Goal: Task Accomplishment & Management: Complete application form

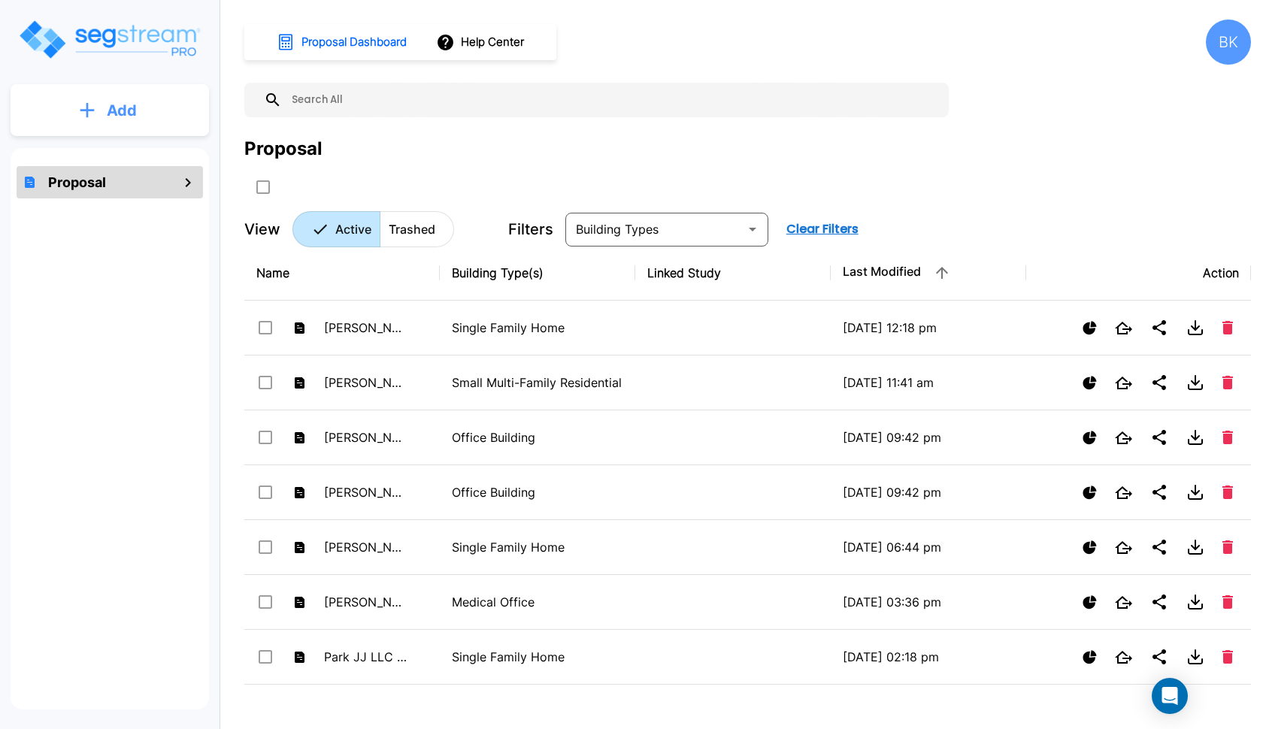
click at [138, 119] on button "Add" at bounding box center [110, 111] width 198 height 44
click at [110, 147] on p "Add Proposal" at bounding box center [118, 152] width 77 height 18
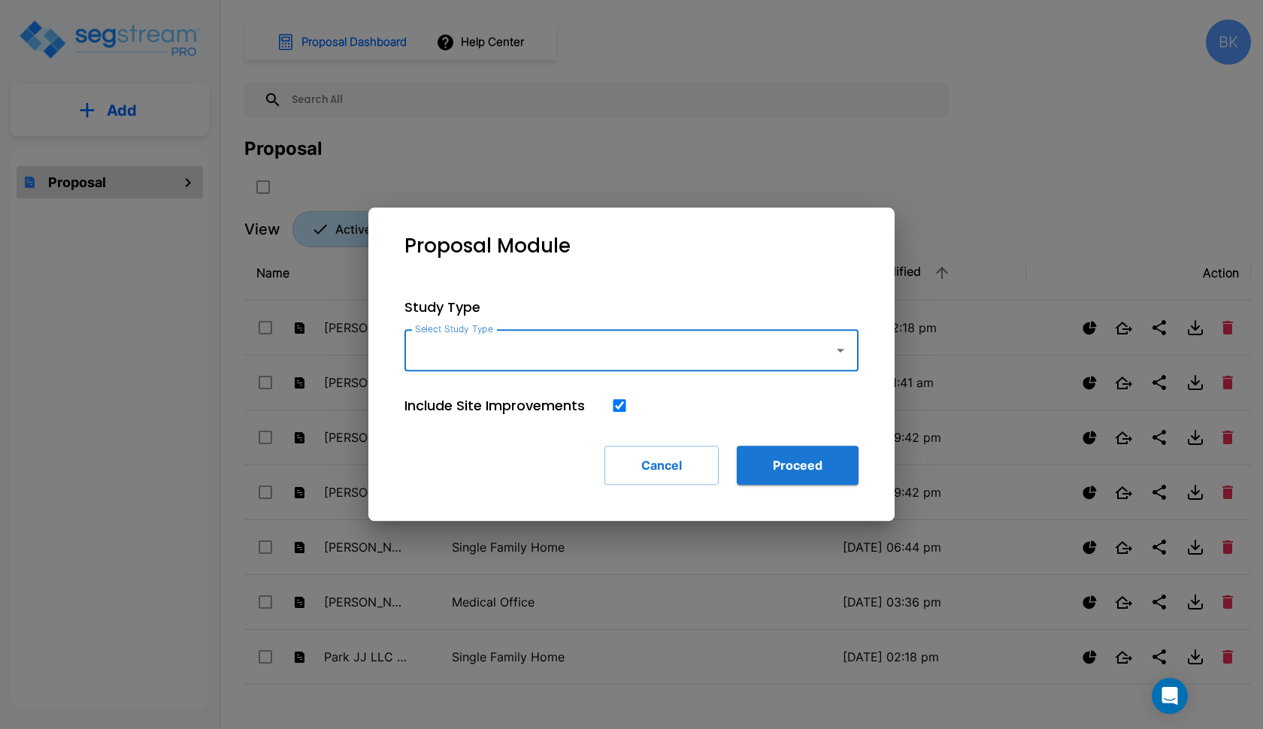
type input "m"
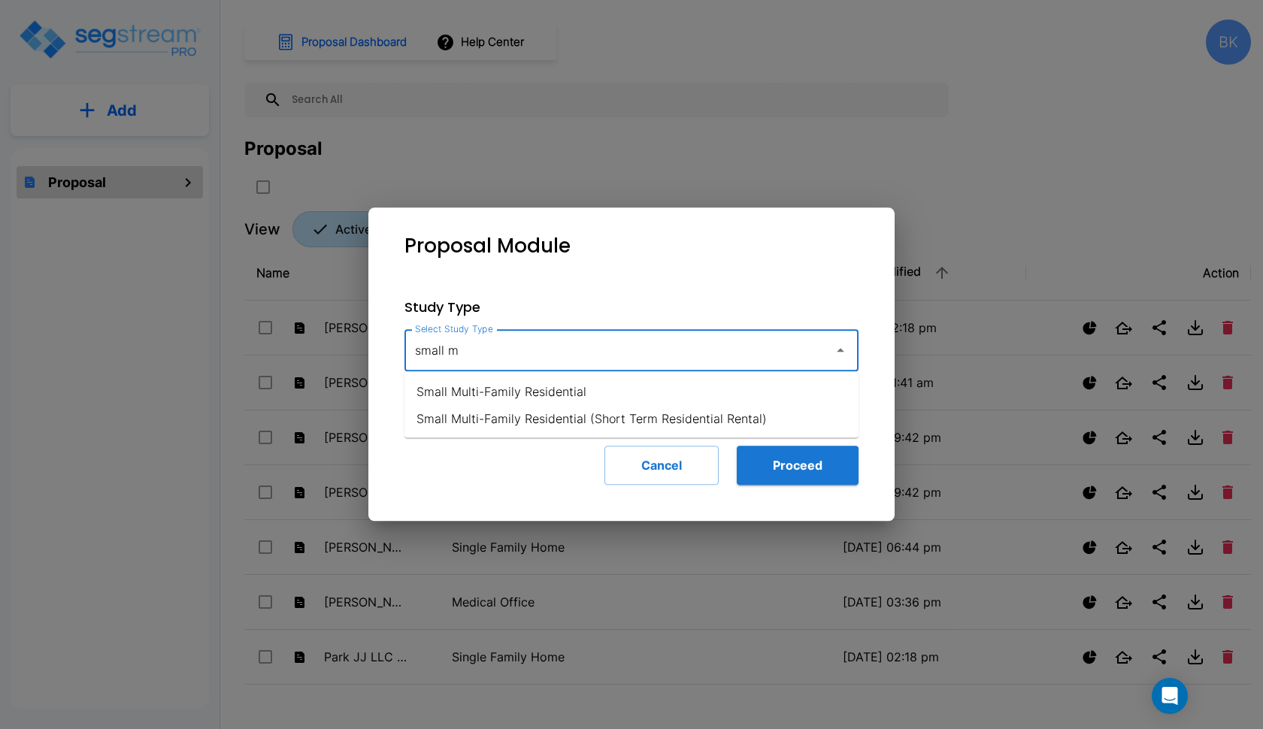
click at [467, 393] on li "Small Multi-Family Residential" at bounding box center [631, 391] width 454 height 27
type input "Small Multi-Family Residential"
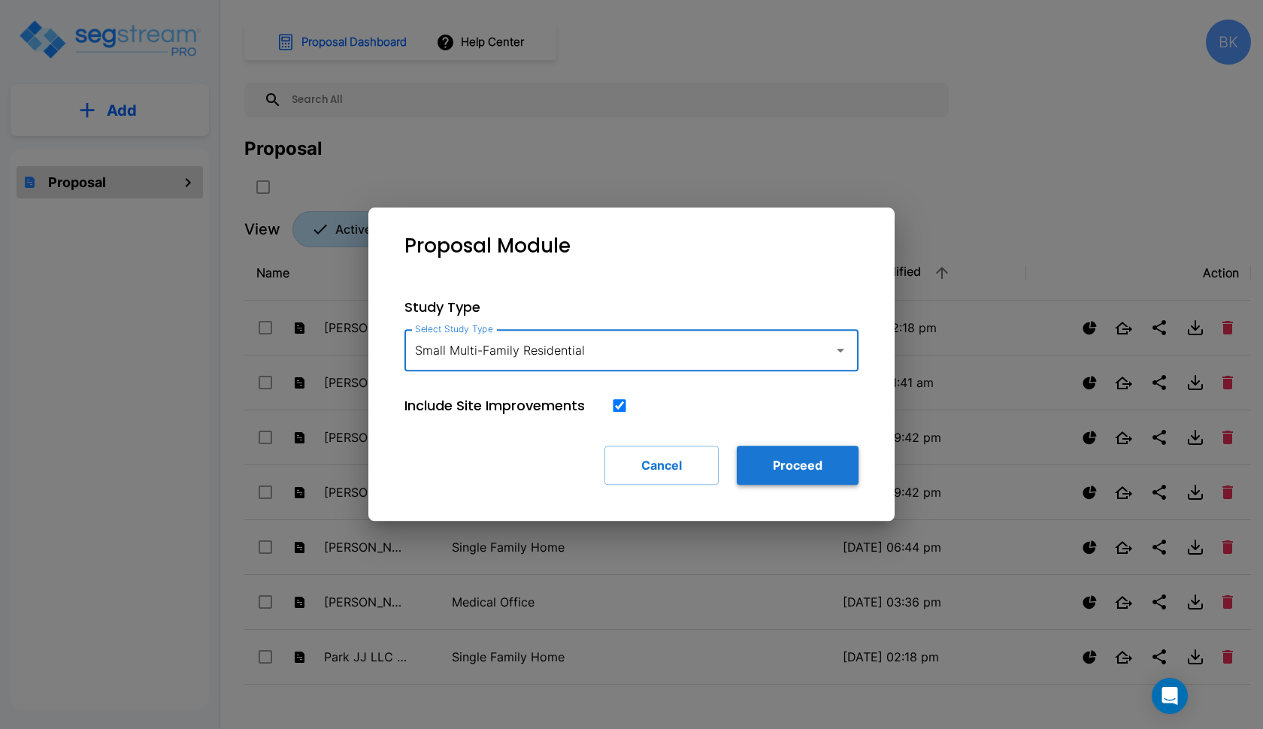
click at [788, 466] on button "Proceed" at bounding box center [797, 465] width 122 height 39
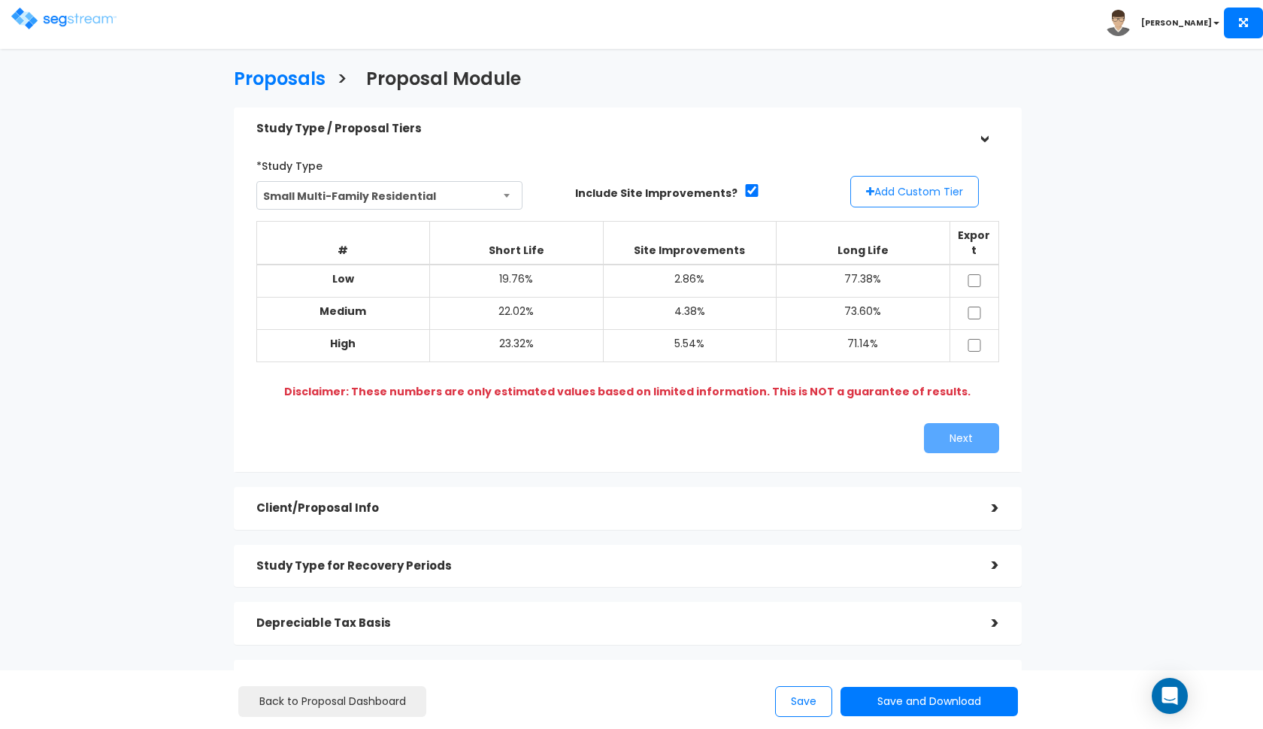
click at [918, 189] on button "Add Custom Tier" at bounding box center [914, 192] width 129 height 32
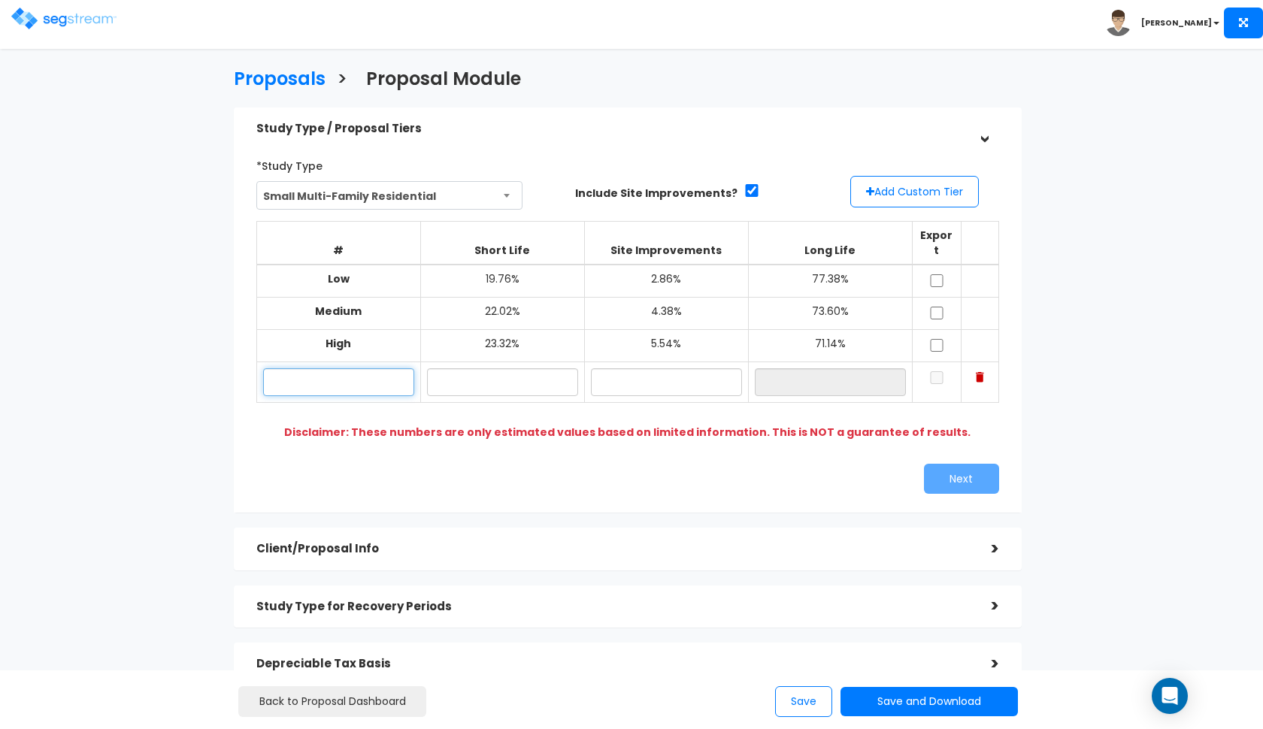
click at [291, 368] on input "text" at bounding box center [338, 382] width 151 height 28
paste input "[STREET_ADDRESS]"
type input "[STREET_ADDRESS]"
click at [519, 368] on input "21.50%" at bounding box center [502, 382] width 151 height 28
type input "22.00%"
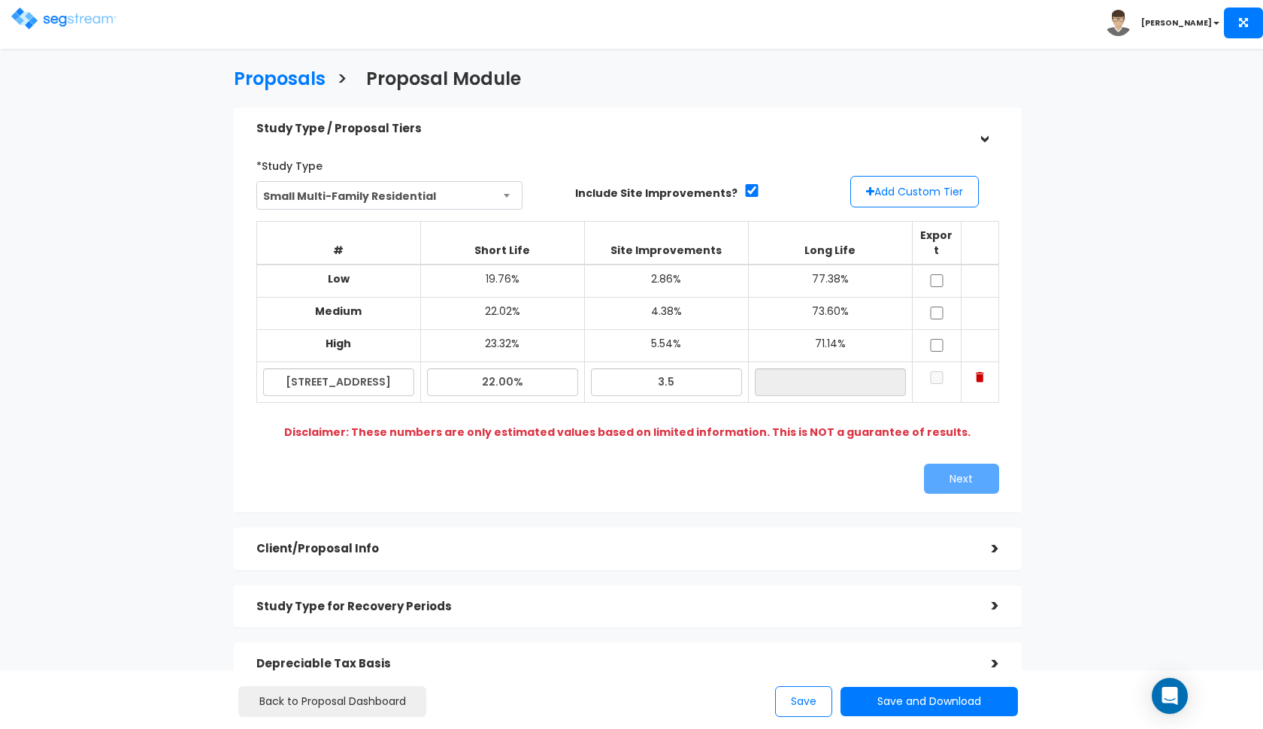
type input "3.50%"
type input "74.50%"
click at [938, 274] on input "checkbox" at bounding box center [936, 280] width 15 height 13
checkbox input "true"
click at [936, 307] on input "checkbox" at bounding box center [936, 313] width 15 height 13
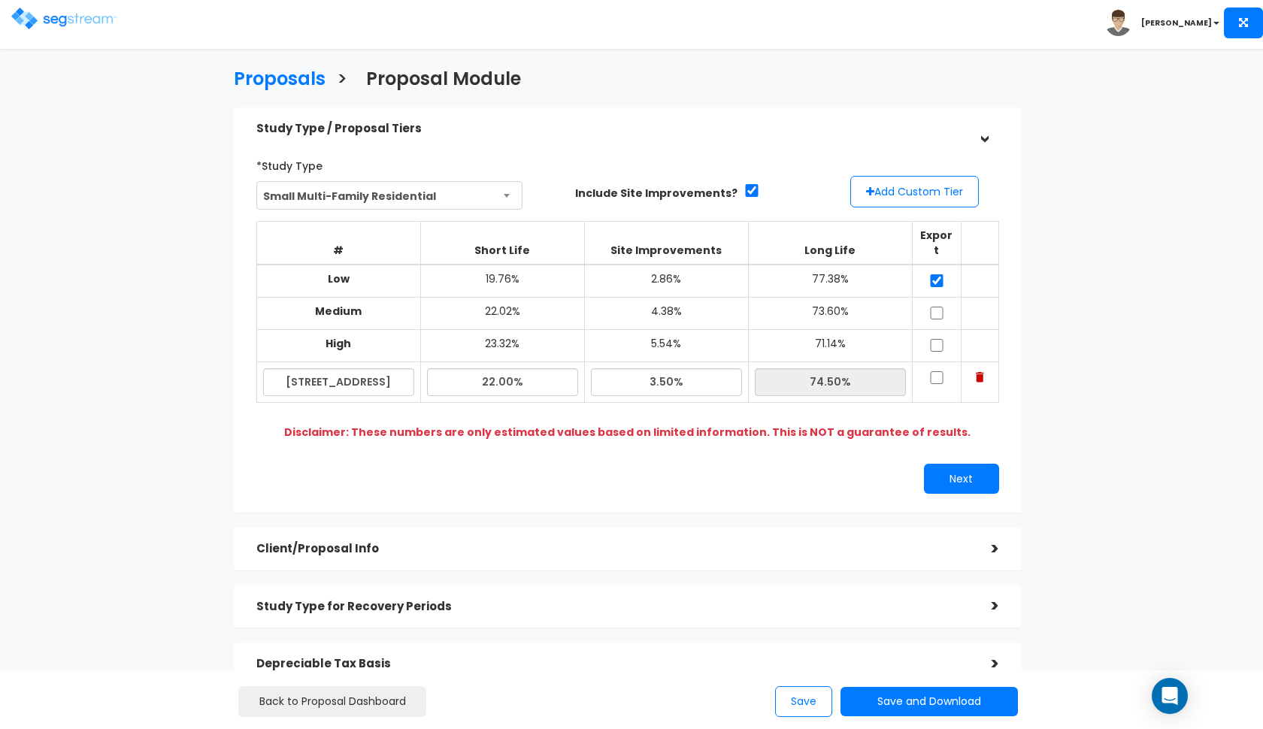
checkbox input "true"
click at [935, 339] on input "checkbox" at bounding box center [936, 345] width 15 height 13
checkbox input "true"
click at [936, 365] on td at bounding box center [936, 382] width 49 height 41
click at [936, 371] on input "checkbox" at bounding box center [936, 377] width 15 height 13
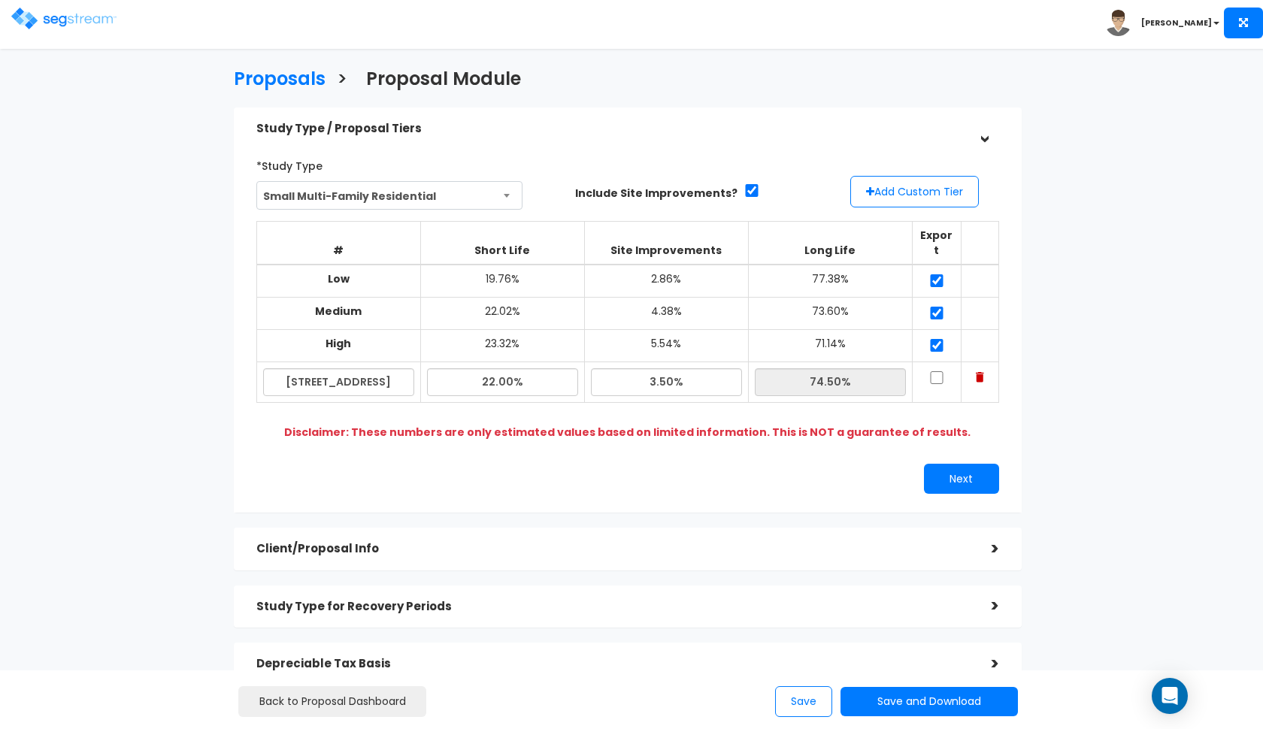
checkbox input "true"
click at [939, 464] on button "Next" at bounding box center [961, 479] width 75 height 30
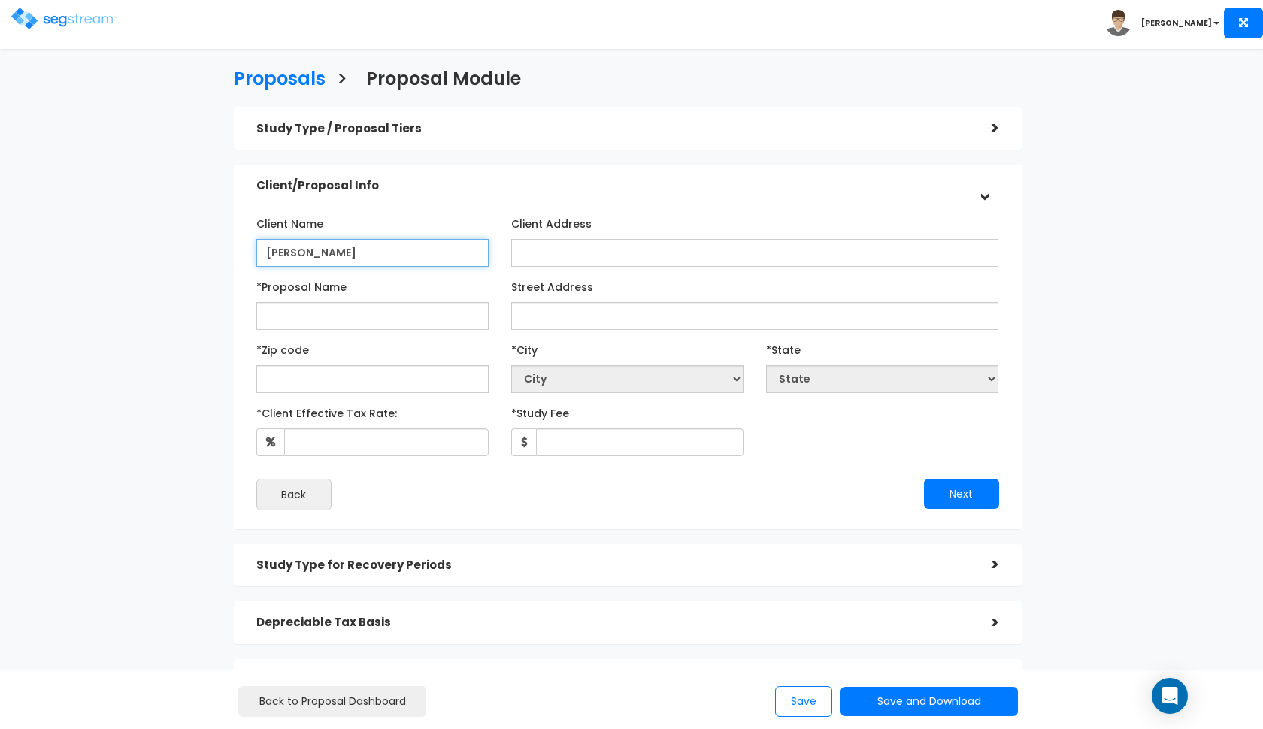
type input "[PERSON_NAME]"
paste input "[STREET_ADDRESS]"
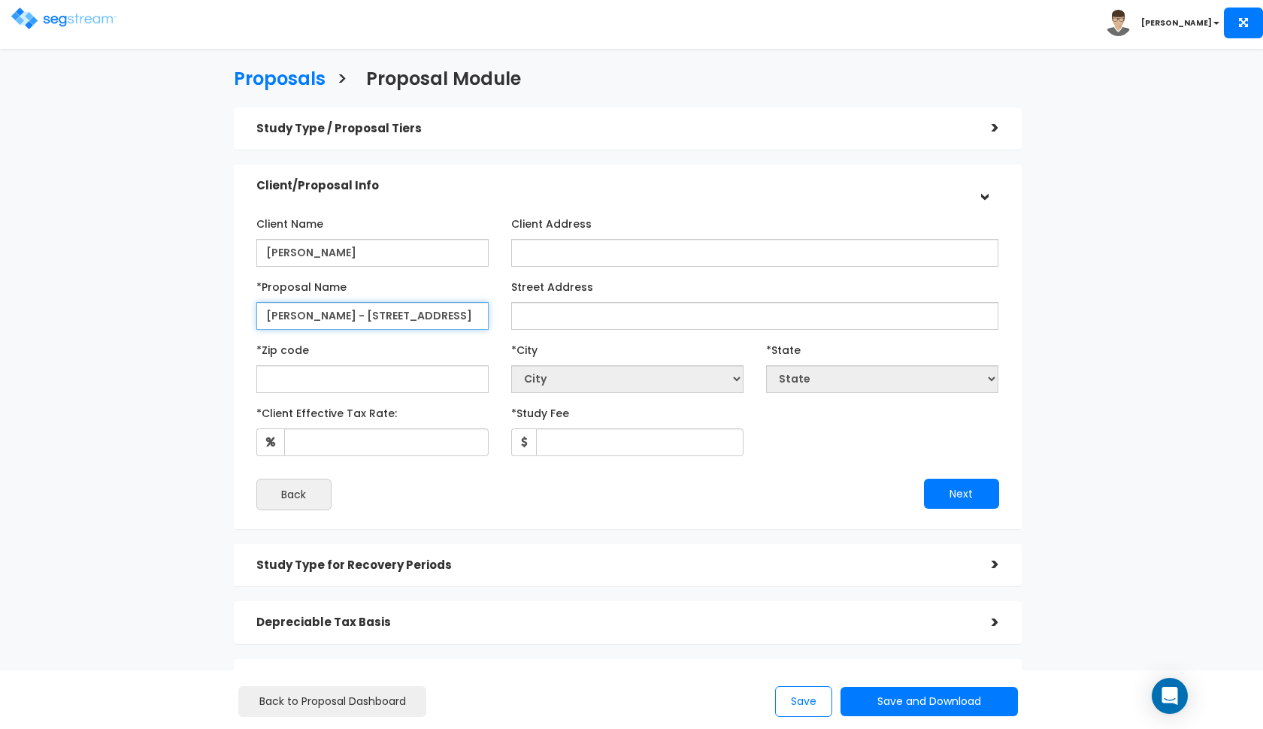
type input "[PERSON_NAME] - [STREET_ADDRESS]"
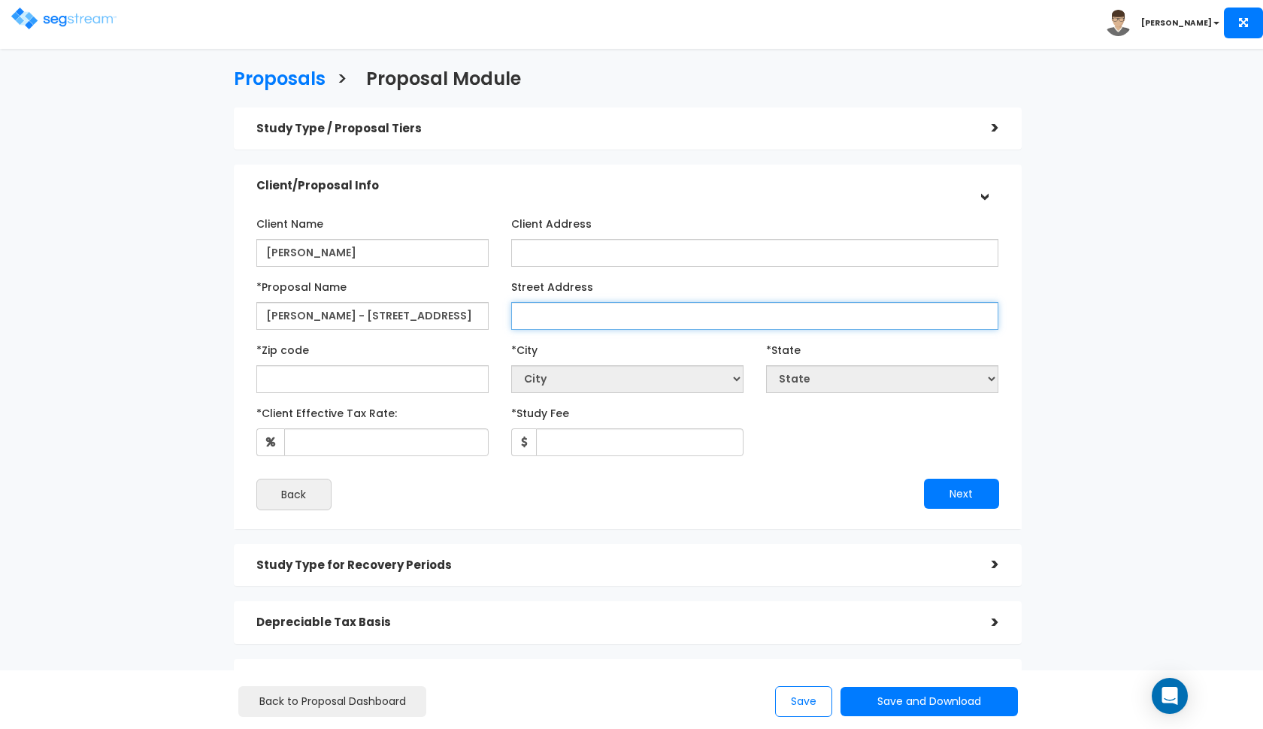
paste input "[STREET_ADDRESS]"
type input "[STREET_ADDRESS]"
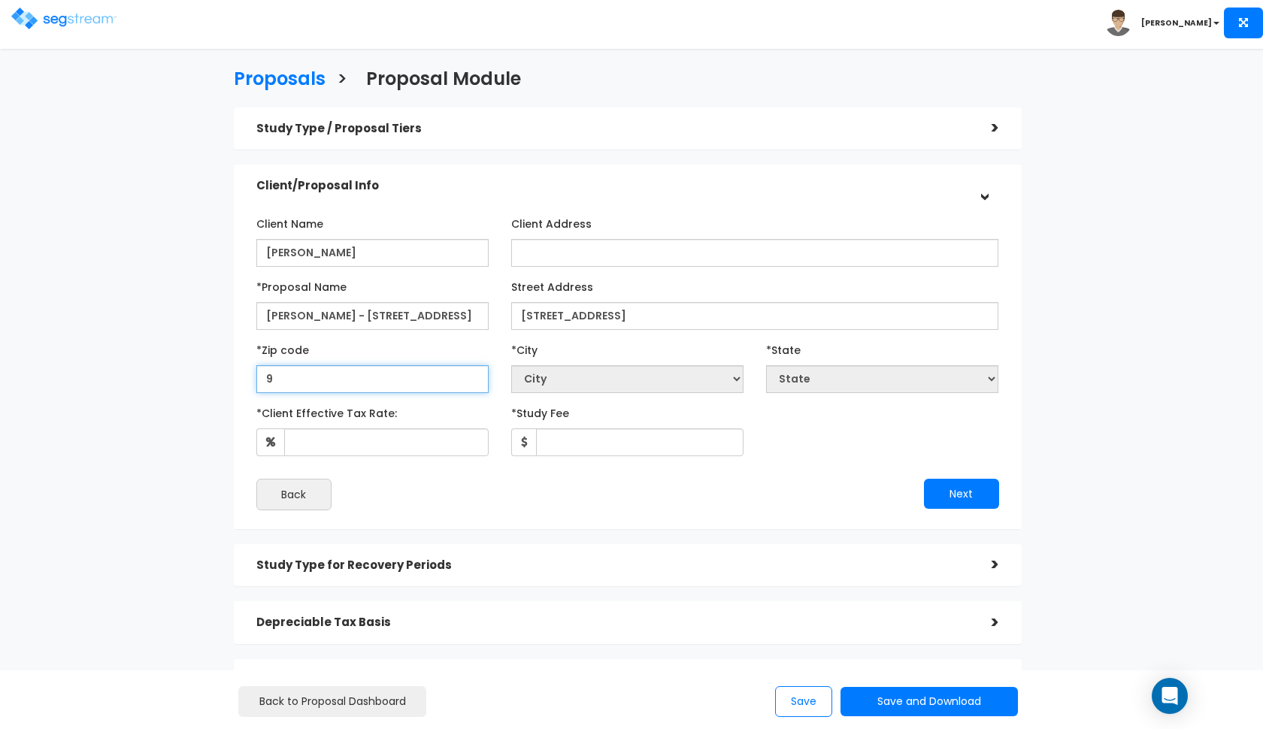
type input "90"
select select "CA"
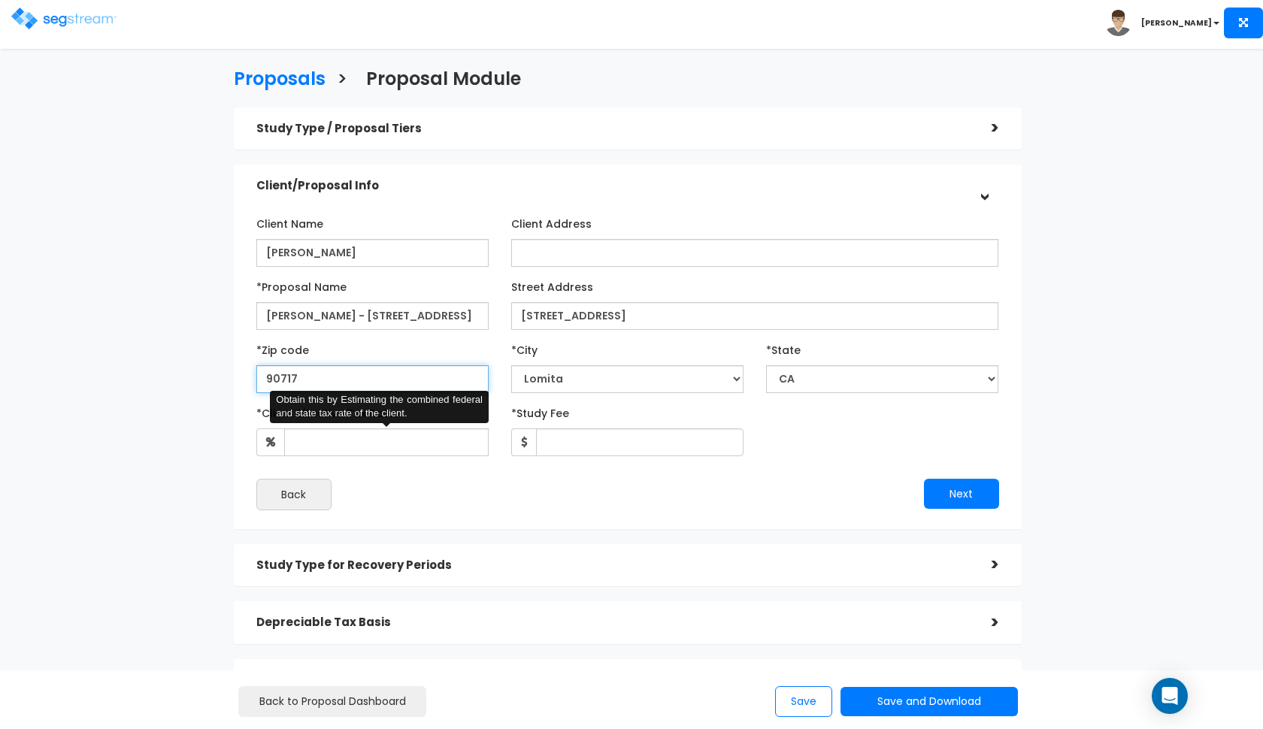
type input "90717"
click at [427, 437] on input "*Client Effective Tax Rate:" at bounding box center [386, 442] width 204 height 28
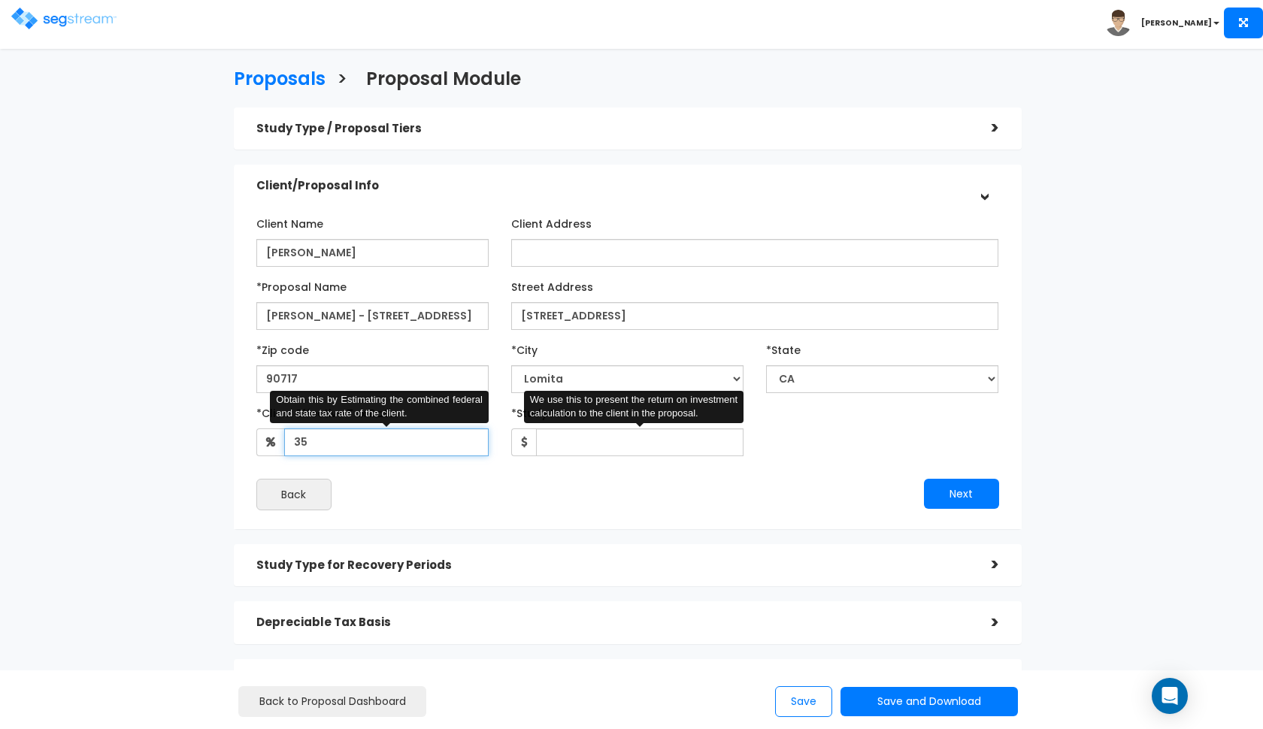
type input "35"
click at [640, 449] on input "*Study Fee" at bounding box center [639, 442] width 207 height 28
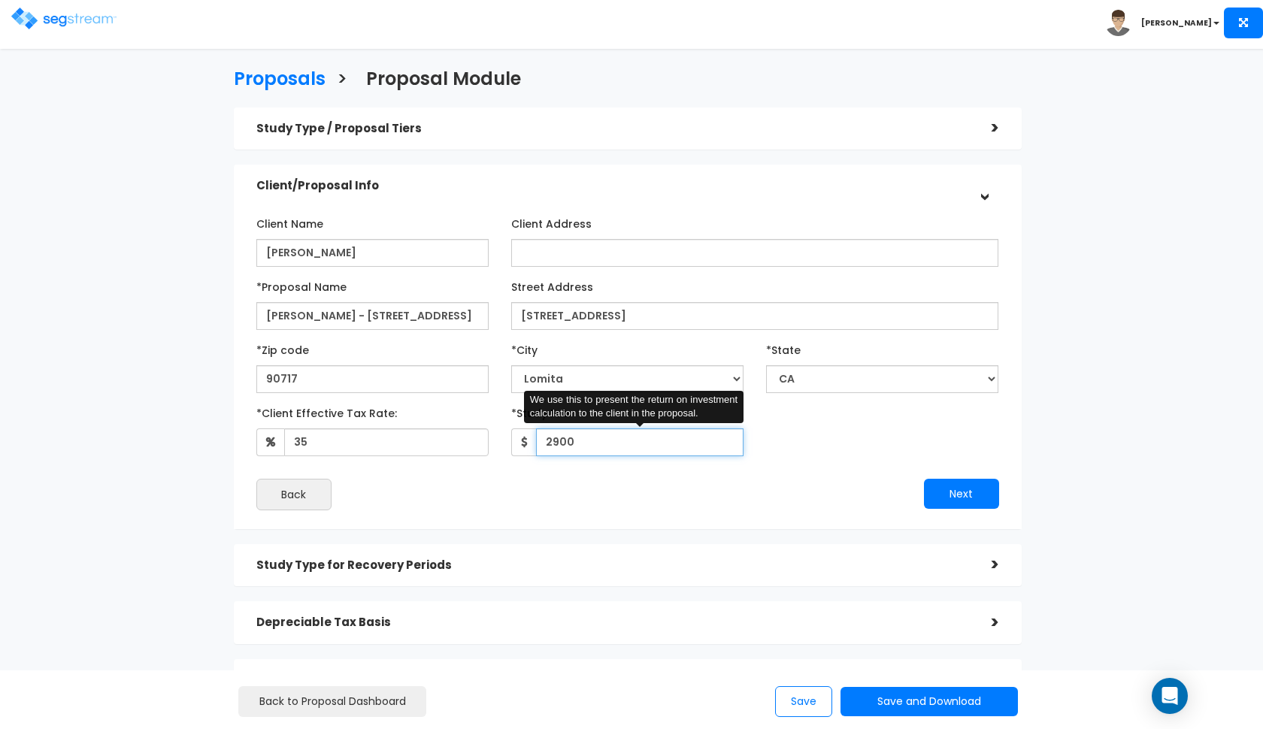
type input "2,900"
click at [952, 490] on button "Next" at bounding box center [961, 494] width 75 height 30
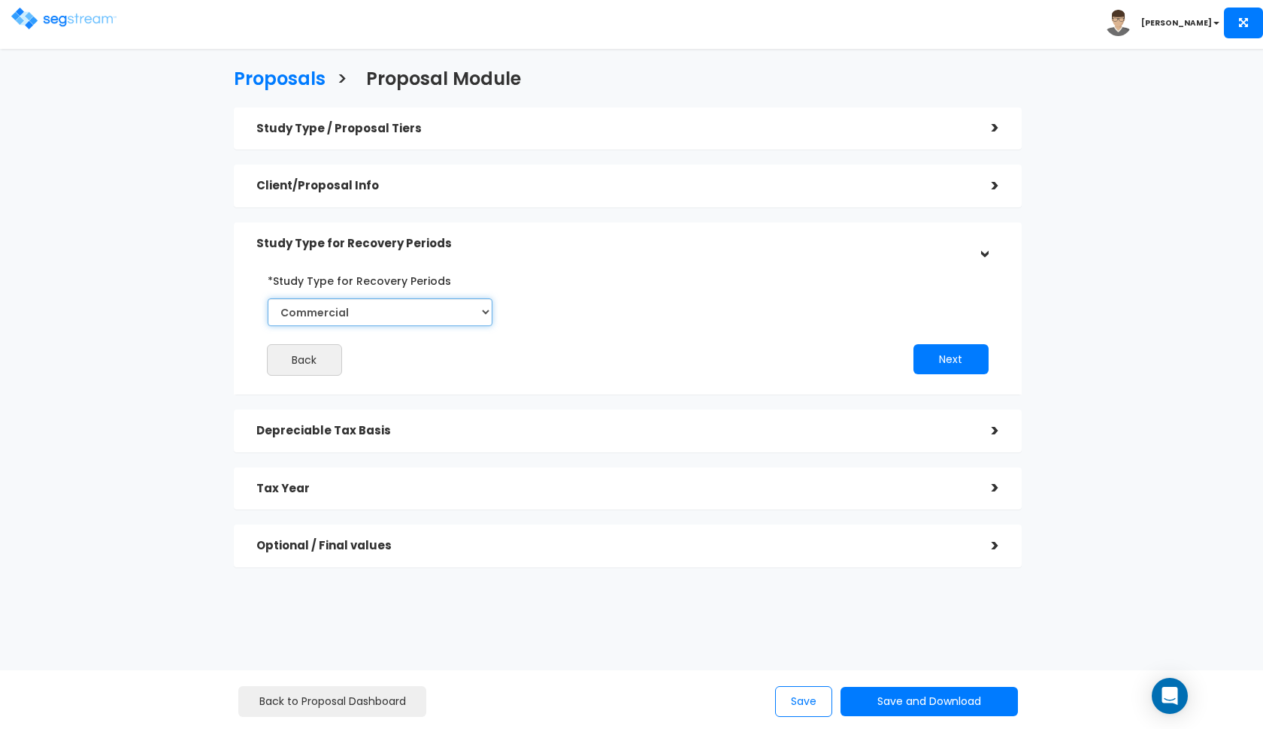
select select "Residential"
click at [937, 364] on button "Next" at bounding box center [950, 359] width 75 height 30
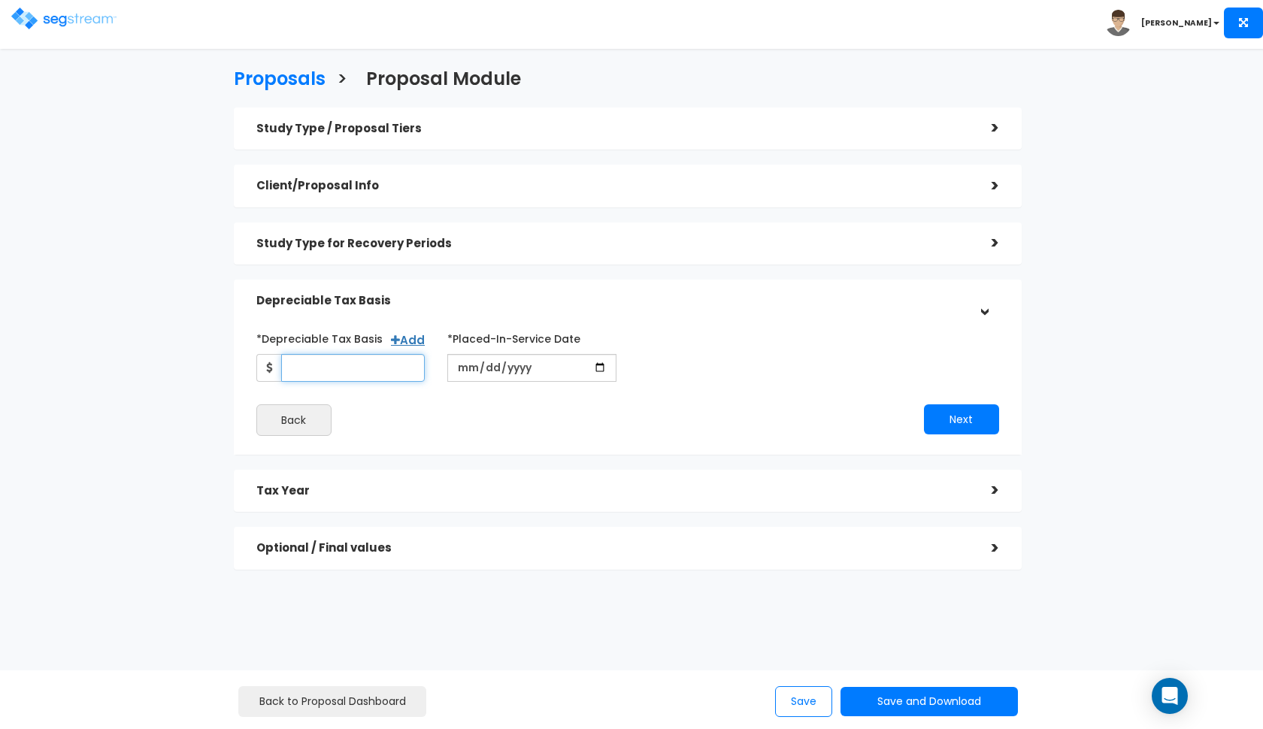
click at [389, 379] on input "*Depreciable Tax Basis" at bounding box center [353, 368] width 144 height 28
type input "232,500"
click at [461, 370] on input "date" at bounding box center [531, 368] width 169 height 28
type input "[DATE]"
click at [955, 413] on button "Next" at bounding box center [961, 419] width 75 height 30
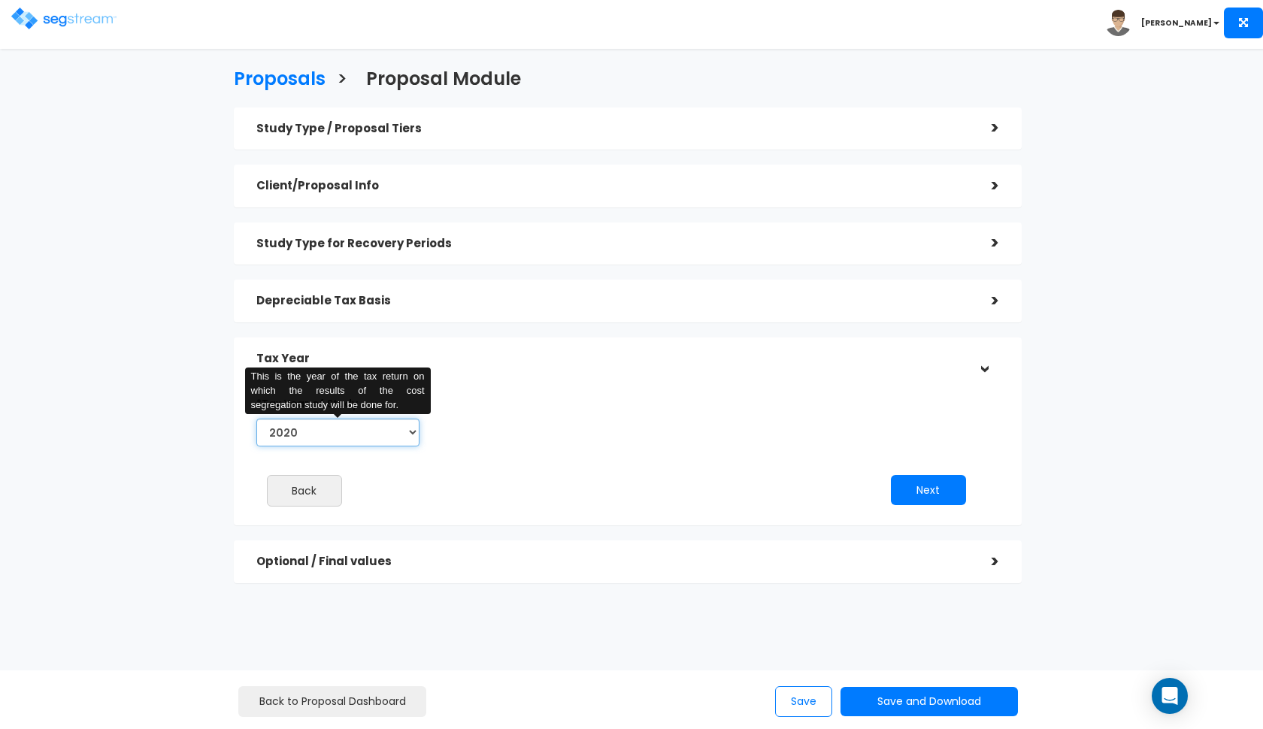
select select "2025"
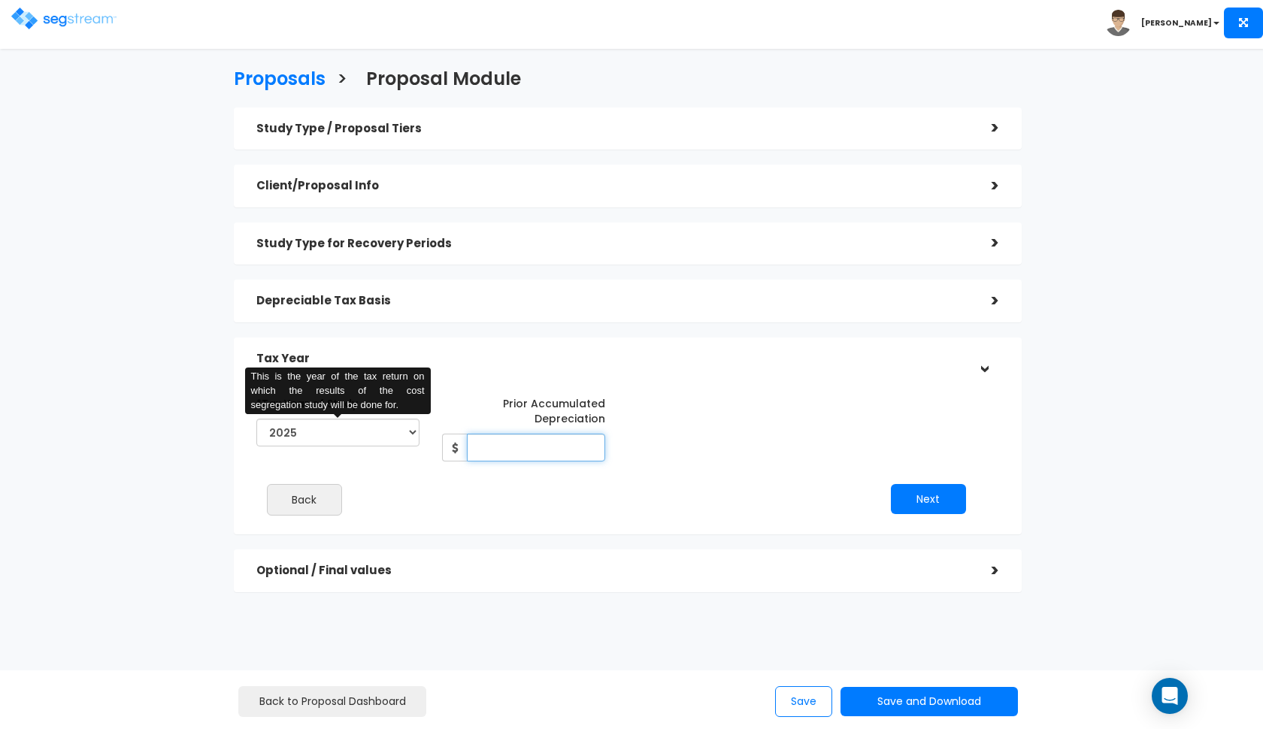
click at [516, 449] on input "Prior Accumulated Depreciation" at bounding box center [536, 448] width 138 height 28
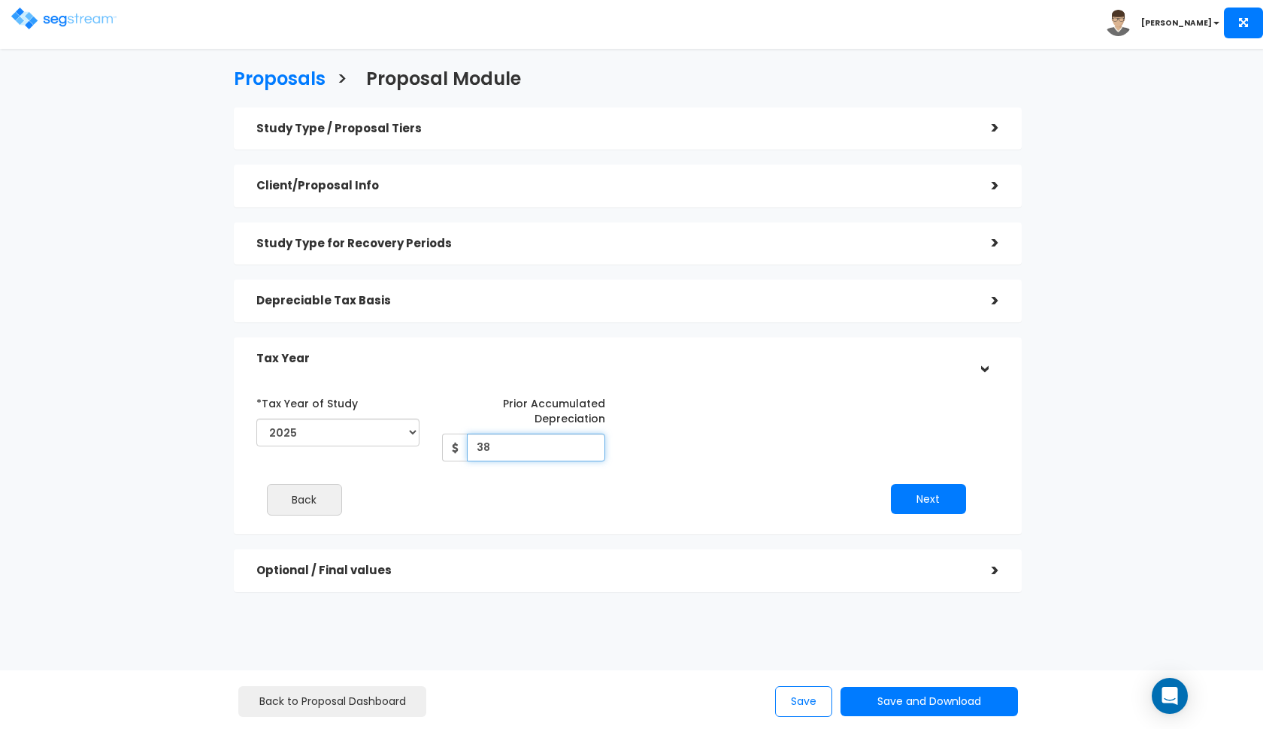
type input "3"
type input "40,000"
click at [934, 488] on button "Next" at bounding box center [928, 499] width 75 height 30
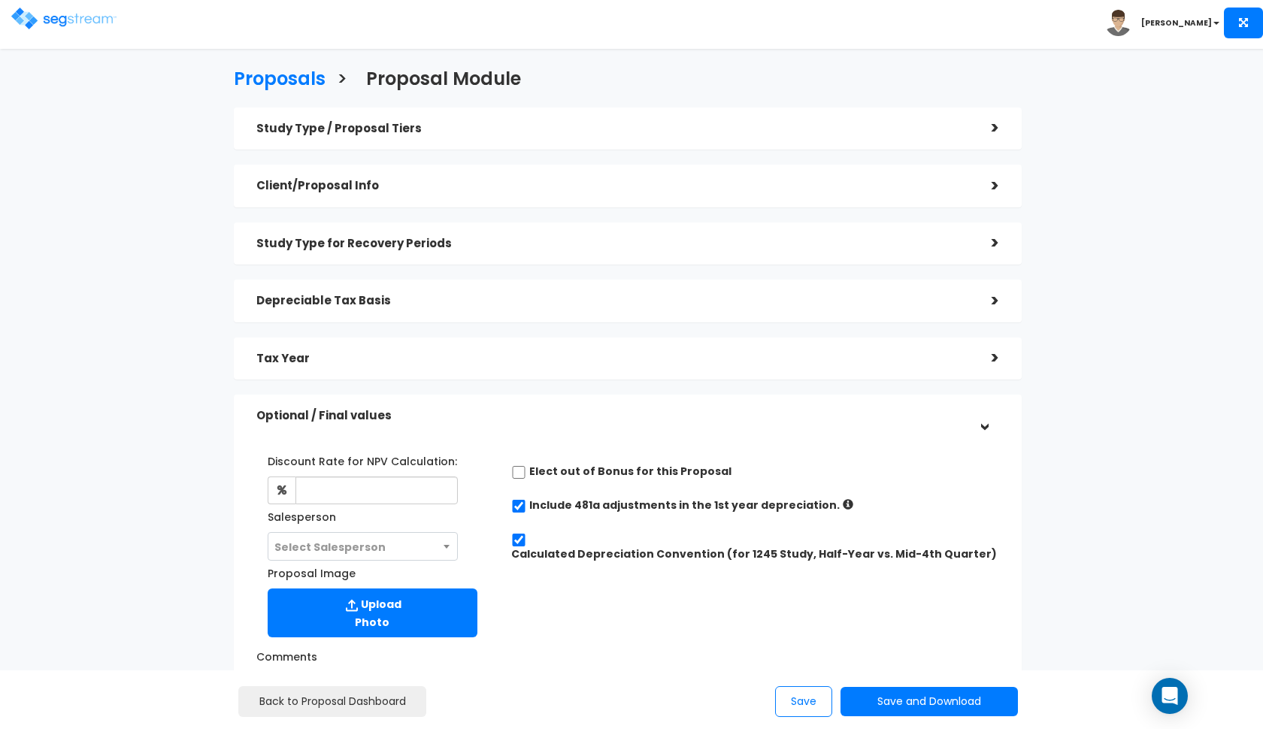
click at [634, 381] on div "Study Type / Proposal Tiers > *Study Type Small Multi-Family Residential Assist…" at bounding box center [628, 461] width 788 height 709
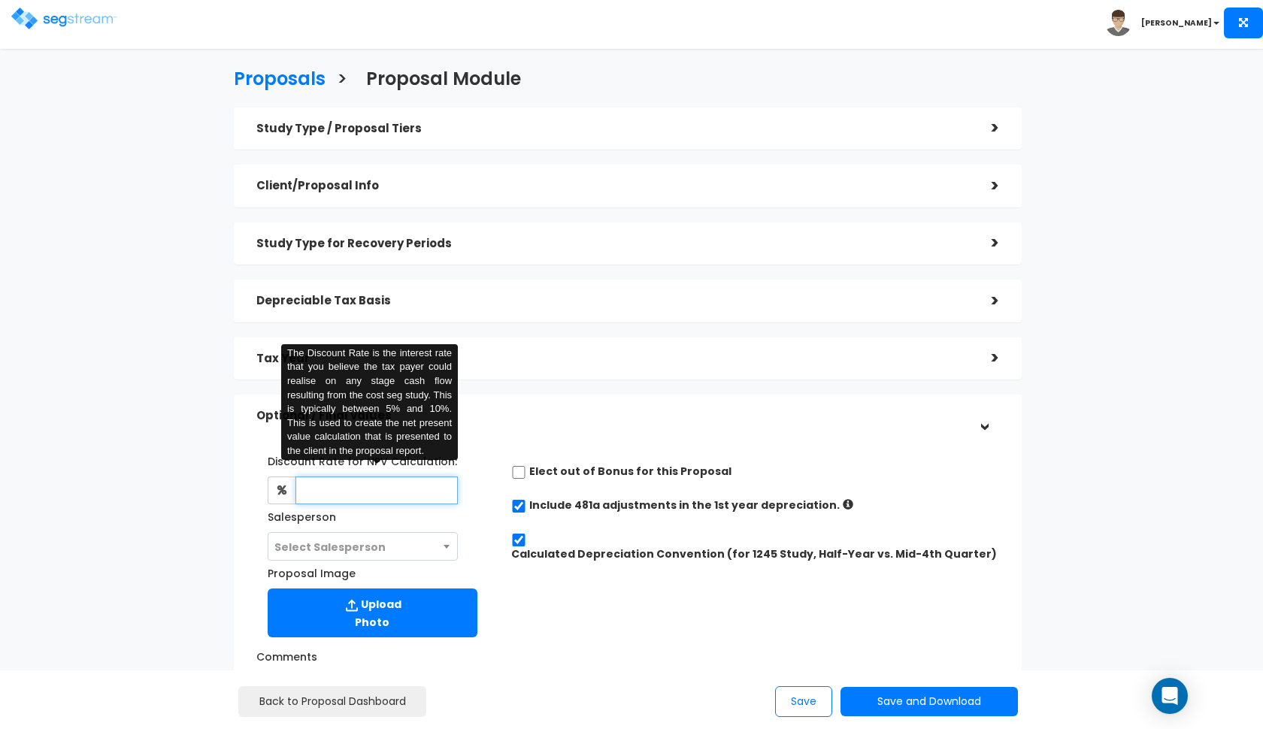
click at [345, 497] on input "text" at bounding box center [376, 490] width 163 height 28
type input "8"
click at [346, 540] on span "Select Salesperson" at bounding box center [329, 547] width 111 height 15
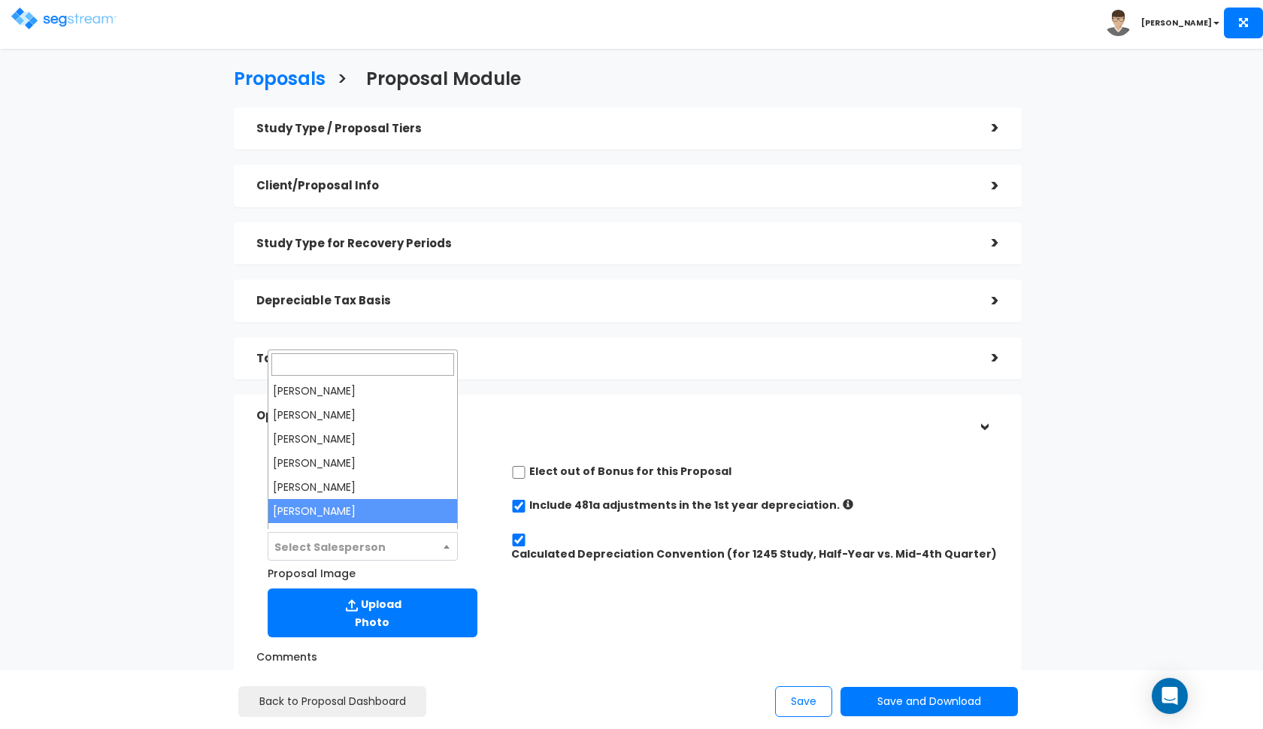
select select "190"
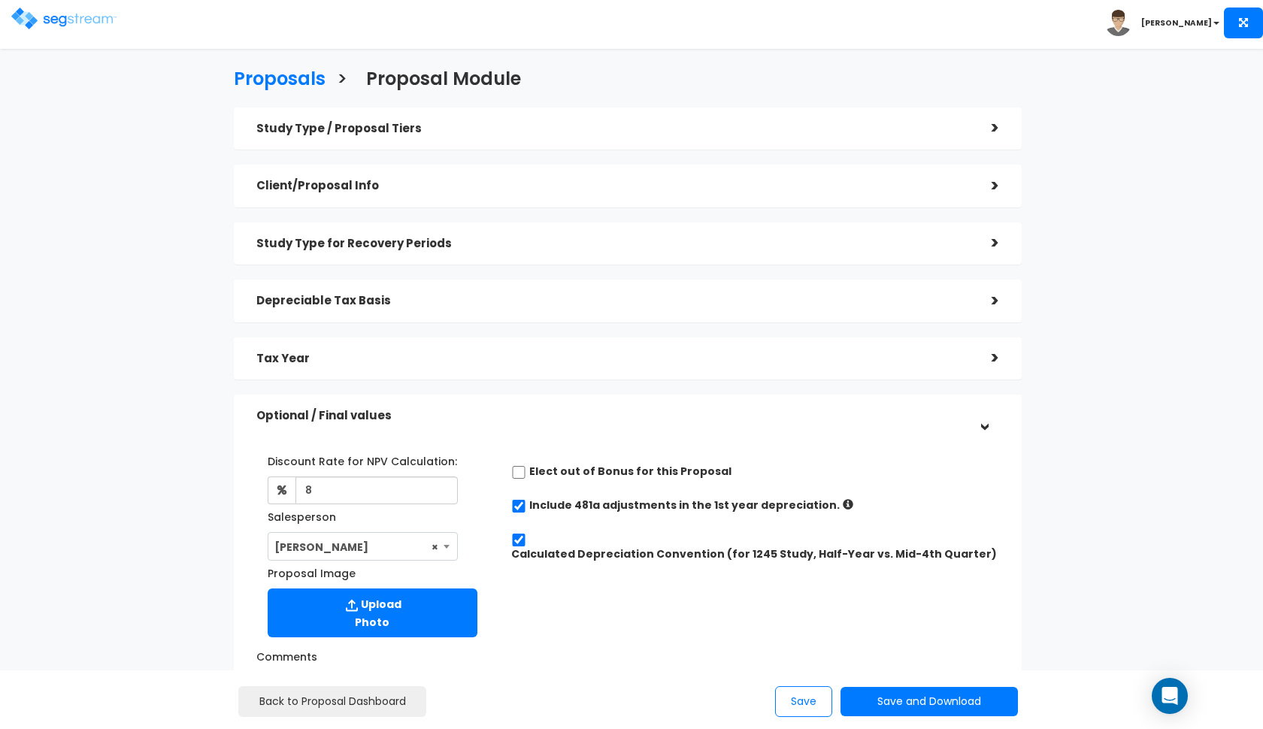
click at [469, 361] on h5 "Tax Year" at bounding box center [612, 358] width 712 height 13
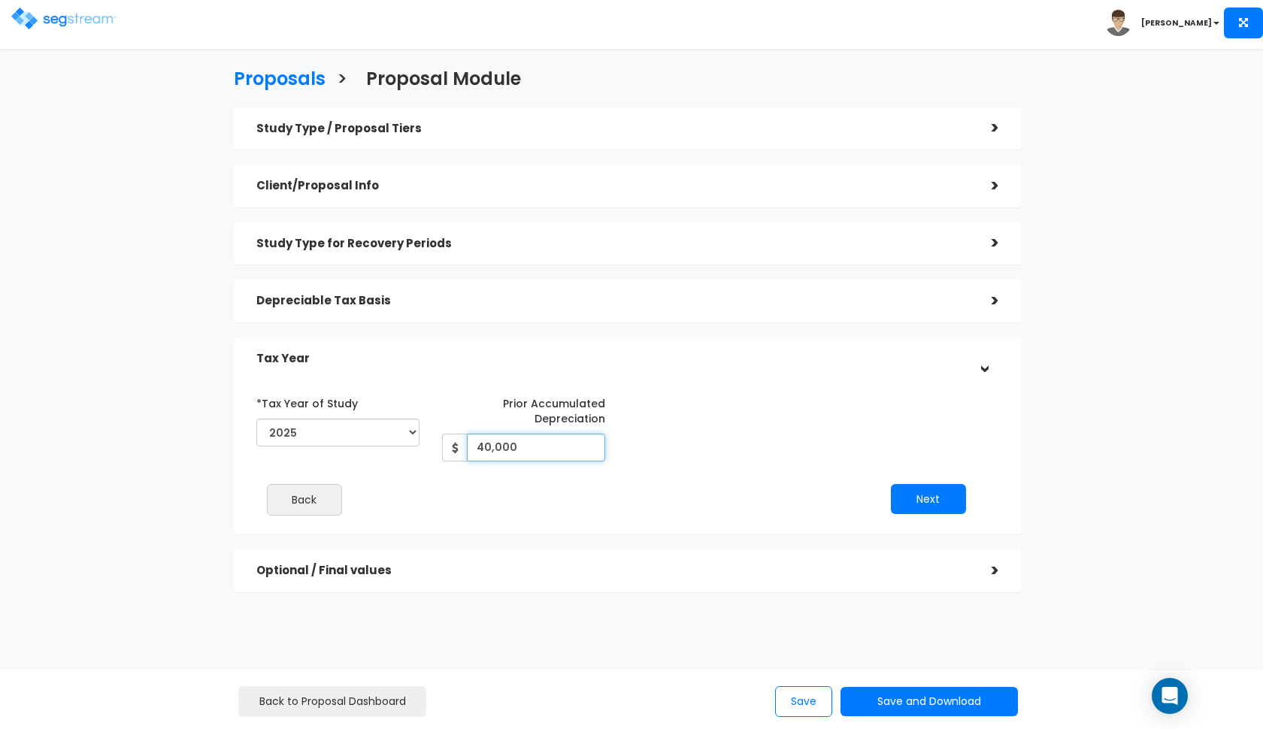
click at [540, 443] on input "40,000" at bounding box center [536, 448] width 138 height 28
type input "42,000"
click at [900, 494] on button "Next" at bounding box center [928, 499] width 75 height 30
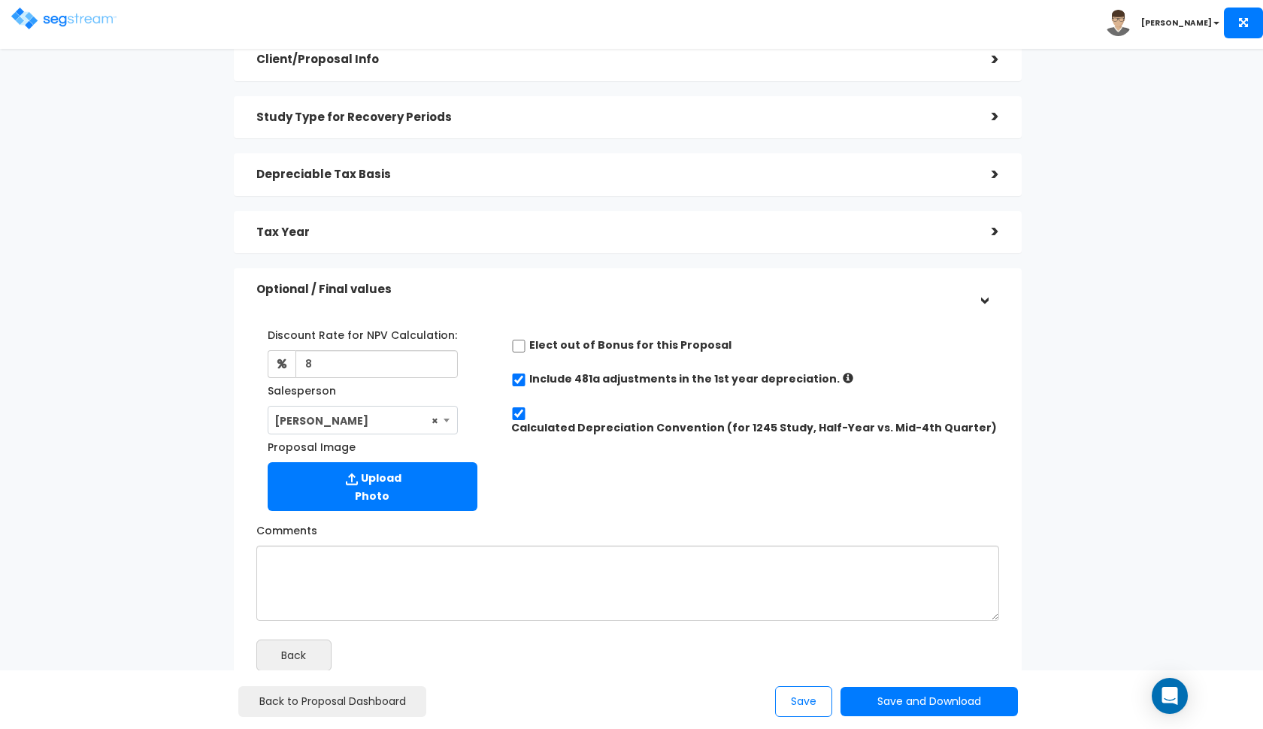
scroll to position [133, 0]
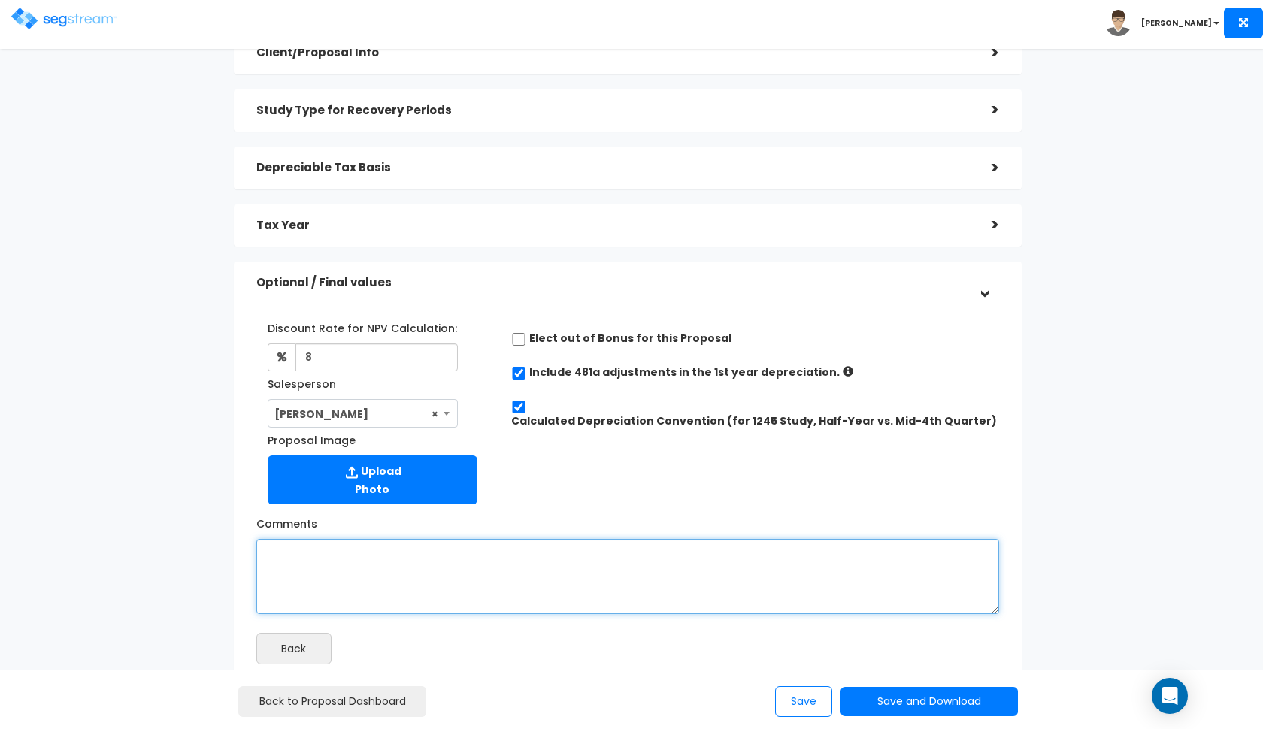
click at [634, 555] on textarea "Comments" at bounding box center [627, 576] width 742 height 75
click at [295, 549] on textarea "a pruchase price of $930,000 and a land value of 75%" at bounding box center [627, 576] width 742 height 75
click at [567, 554] on textarea "a purchase price of $930,000 and a land value of 75%" at bounding box center [627, 576] width 742 height 75
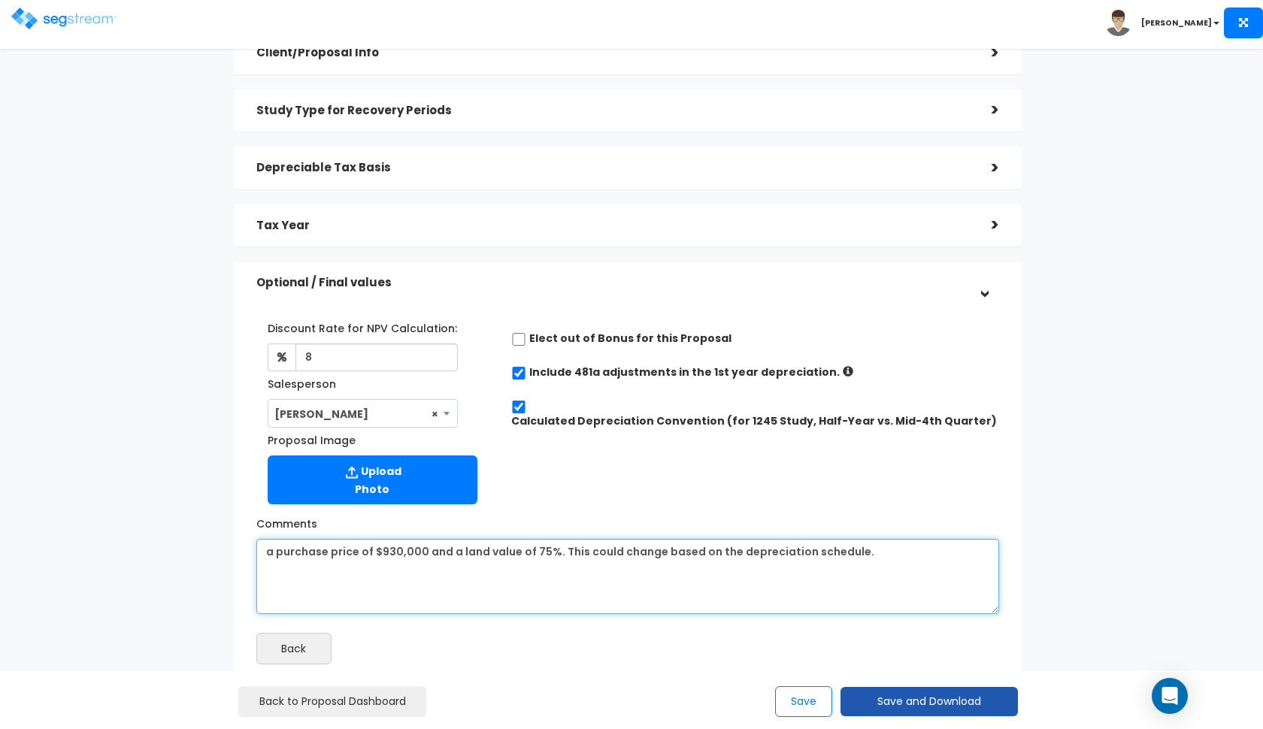
type textarea "a purchase price of $930,000 and a land value of 75%. This could change based o…"
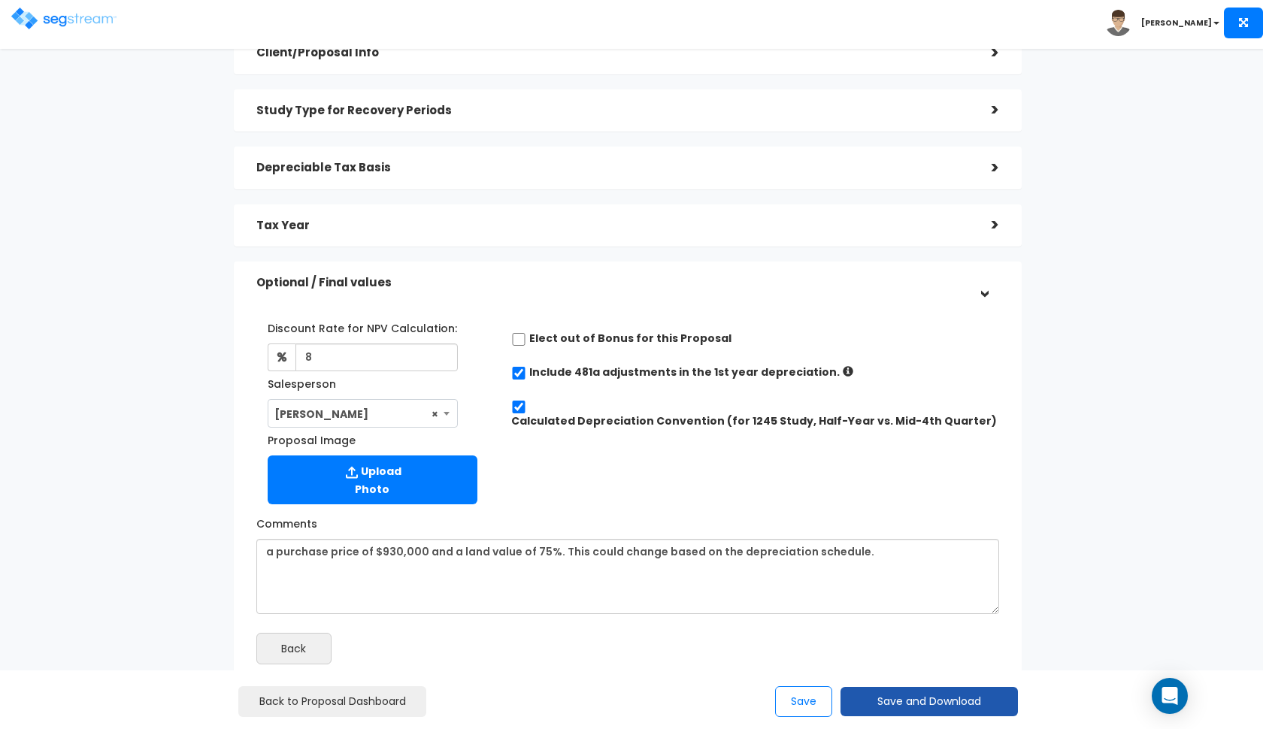
click at [921, 706] on button "Save and Download" at bounding box center [928, 701] width 177 height 29
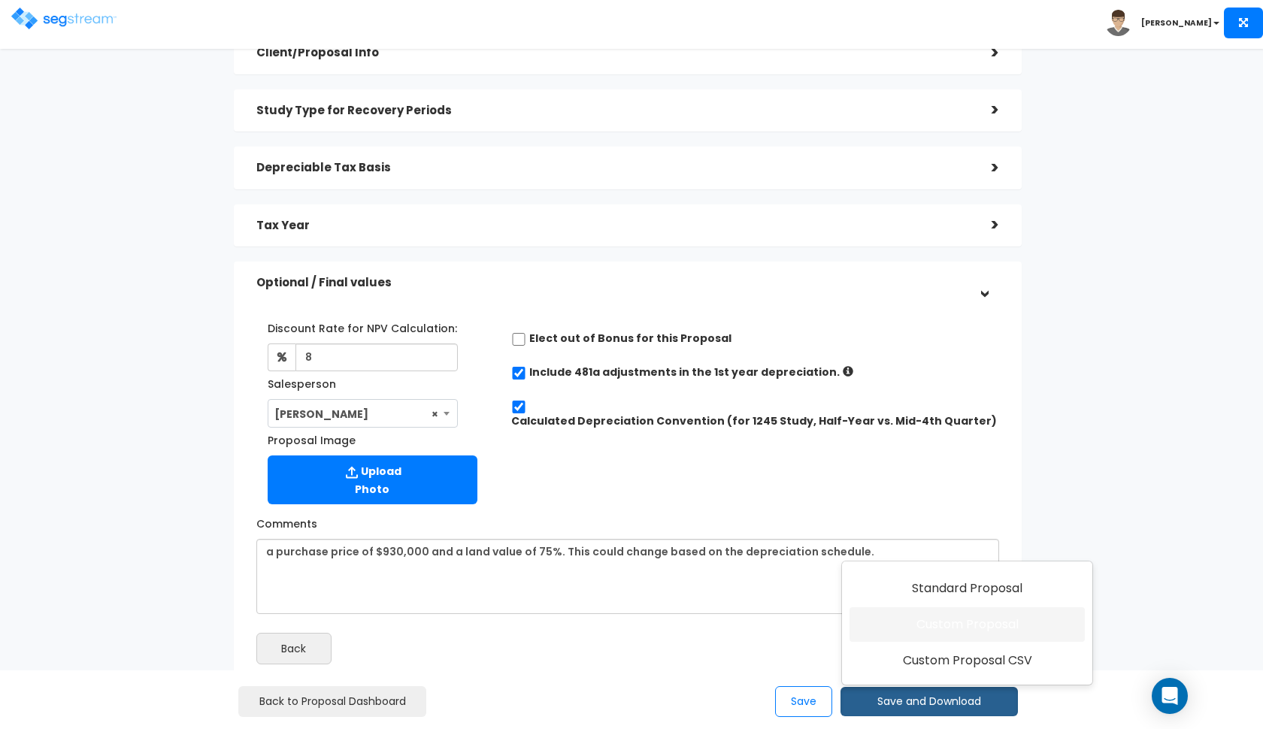
click at [942, 613] on link "Custom Proposal" at bounding box center [966, 624] width 235 height 35
